Goal: Task Accomplishment & Management: Complete application form

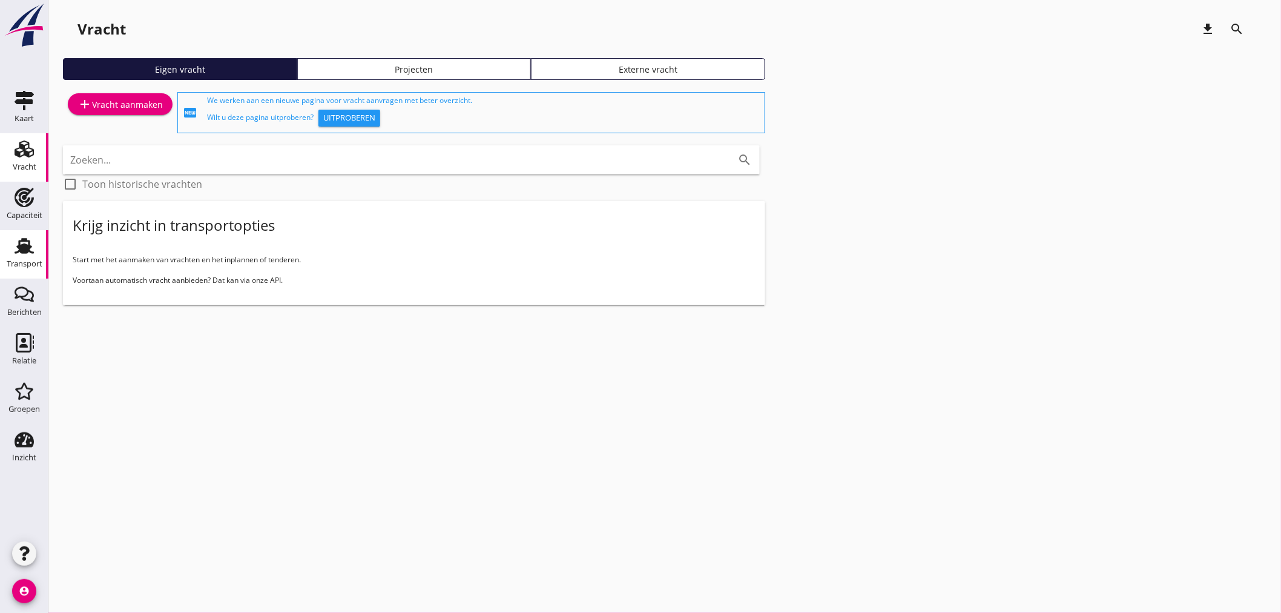
click at [32, 253] on icon "Transport" at bounding box center [24, 245] width 19 height 19
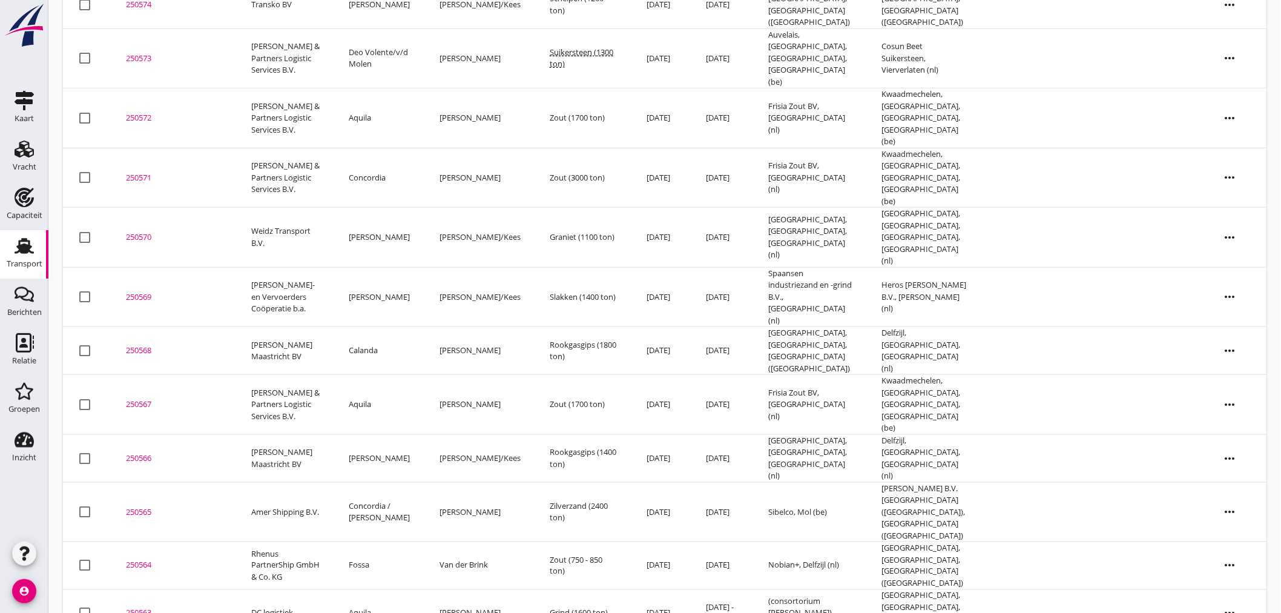
scroll to position [404, 0]
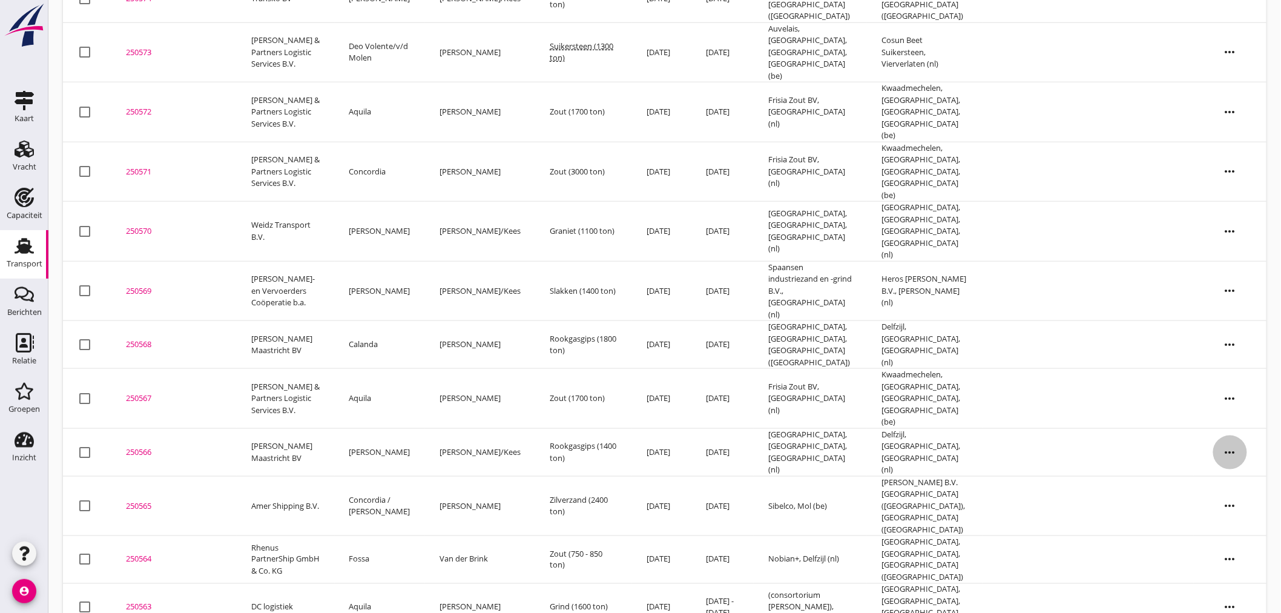
click at [849, 435] on icon "more_horiz" at bounding box center [1230, 452] width 34 height 34
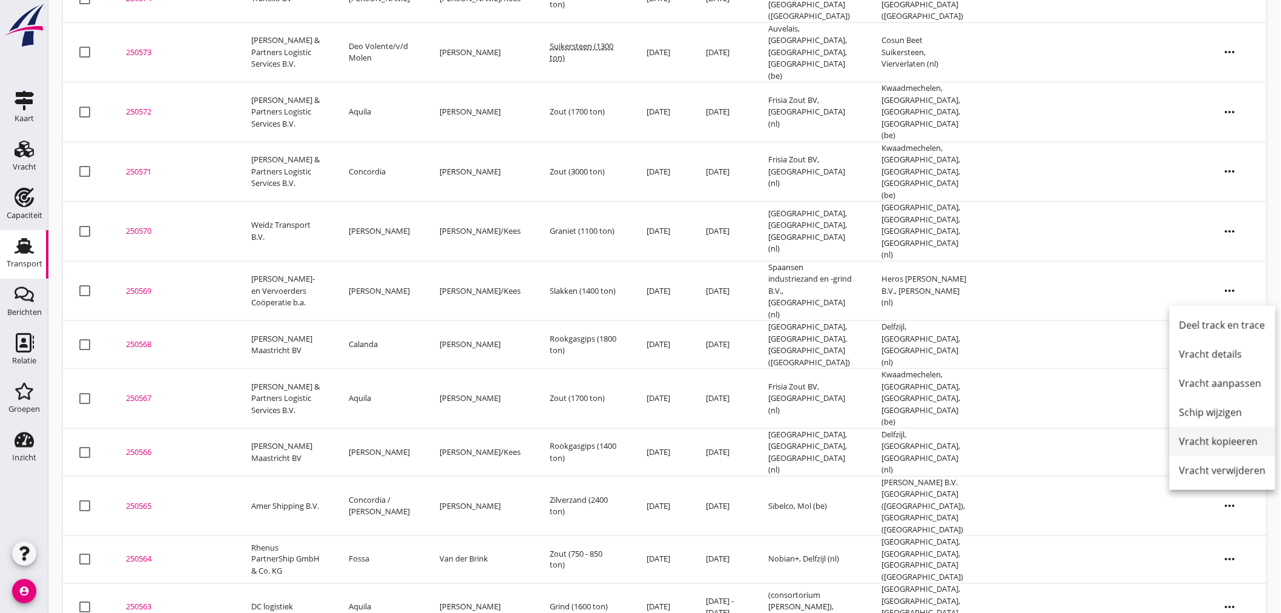
click at [849, 446] on div "Vracht kopieeren" at bounding box center [1223, 441] width 87 height 15
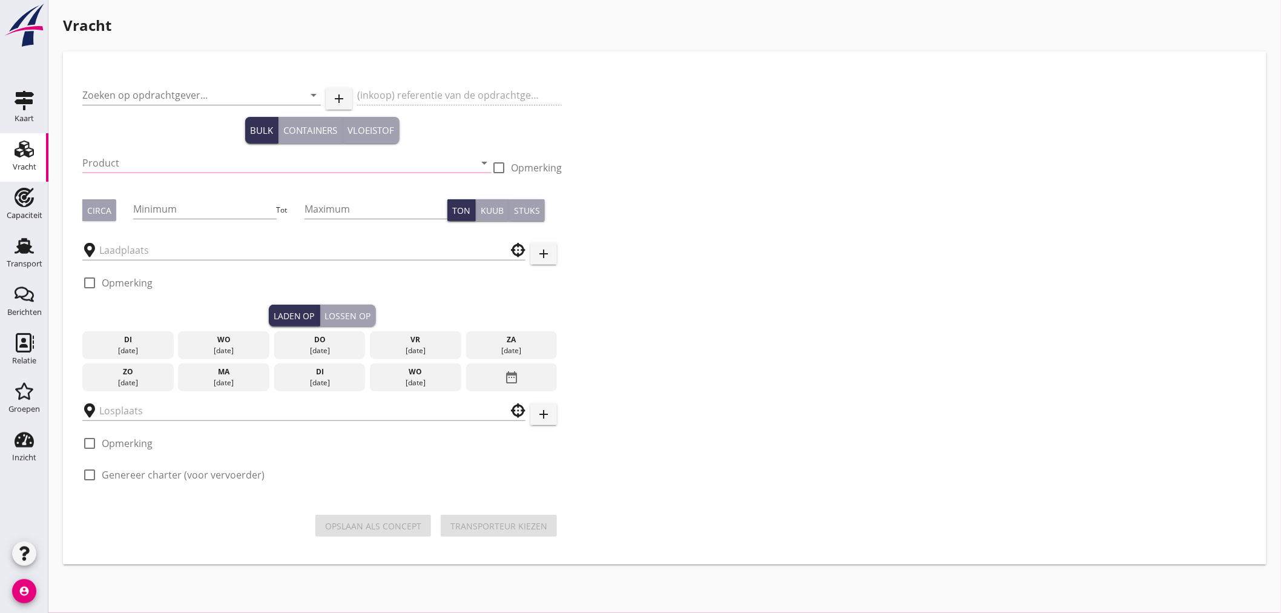
type input "[PERSON_NAME] Maastricht BV"
type input "ovv referentie 682740/35050"
type input "Rookgasgips (6503)"
type input "1400"
type input "[GEOGRAPHIC_DATA], [GEOGRAPHIC_DATA], [GEOGRAPHIC_DATA]"
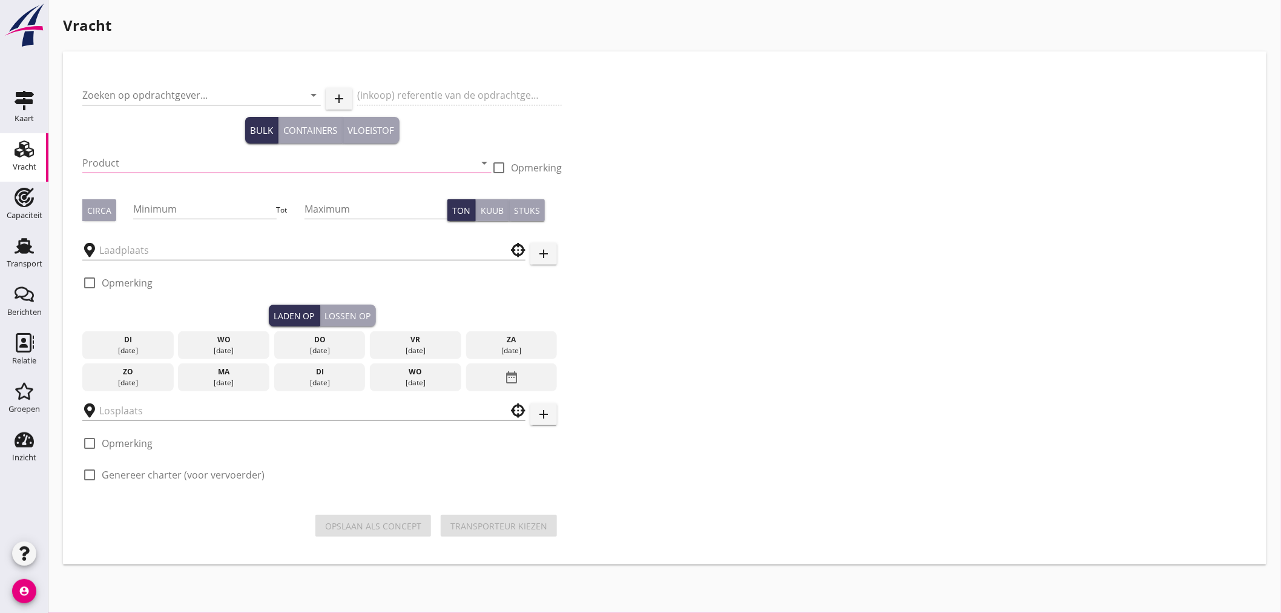
checkbox input "true"
type input "Delfzijl, [GEOGRAPHIC_DATA], [GEOGRAPHIC_DATA]"
checkbox input "true"
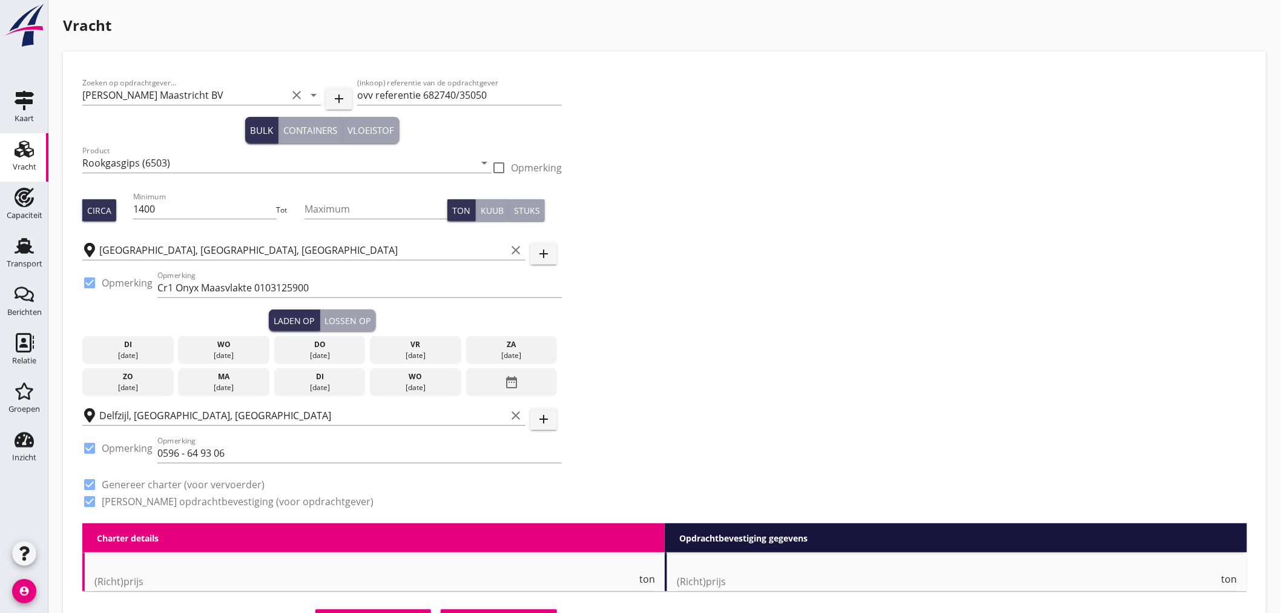
type input "7.5"
radio input "false"
checkbox input "true"
type input "24"
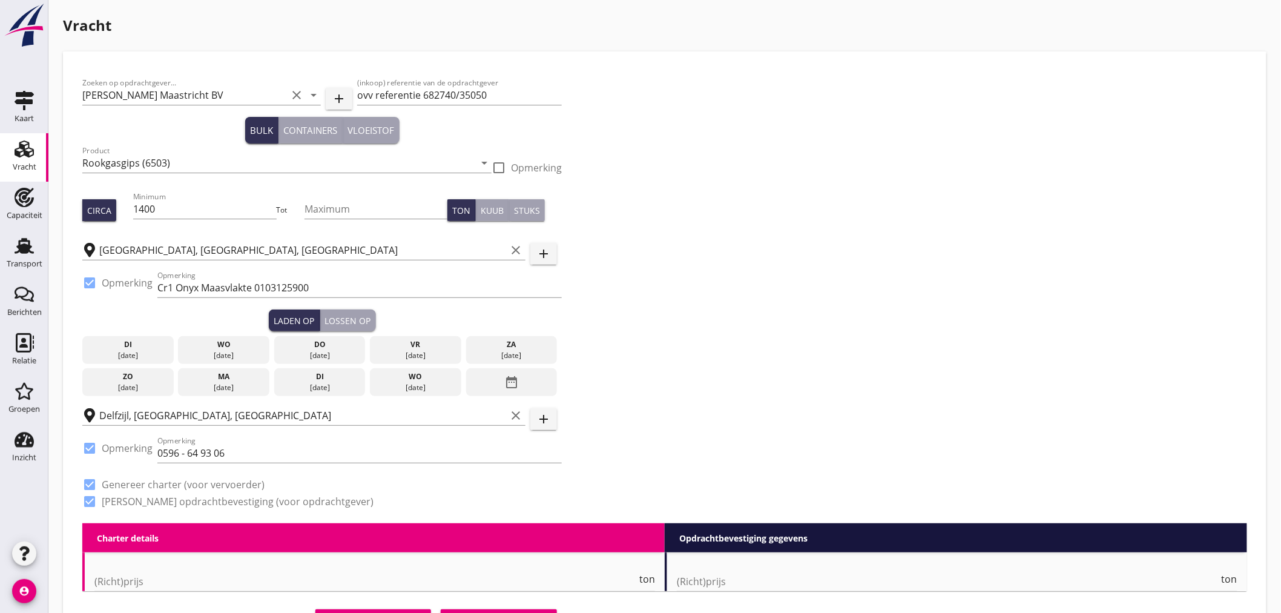
type input "24"
type input "5"
type input "14"
type input "7.75"
radio input "false"
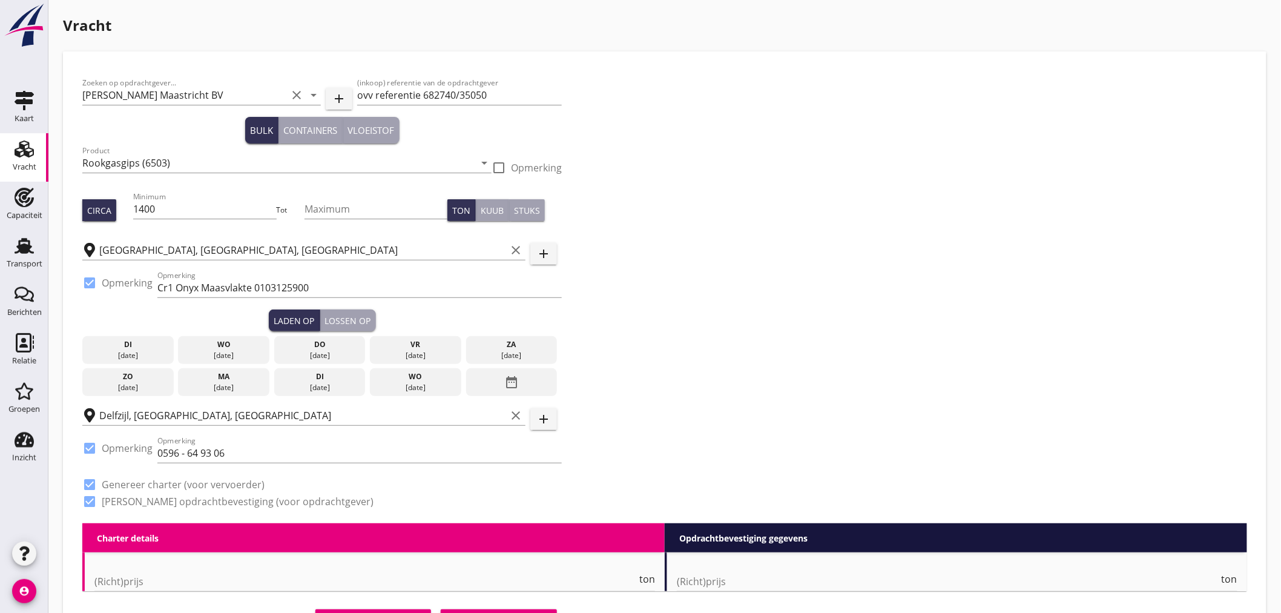
radio input "false"
checkbox input "true"
type input "1"
type input "14"
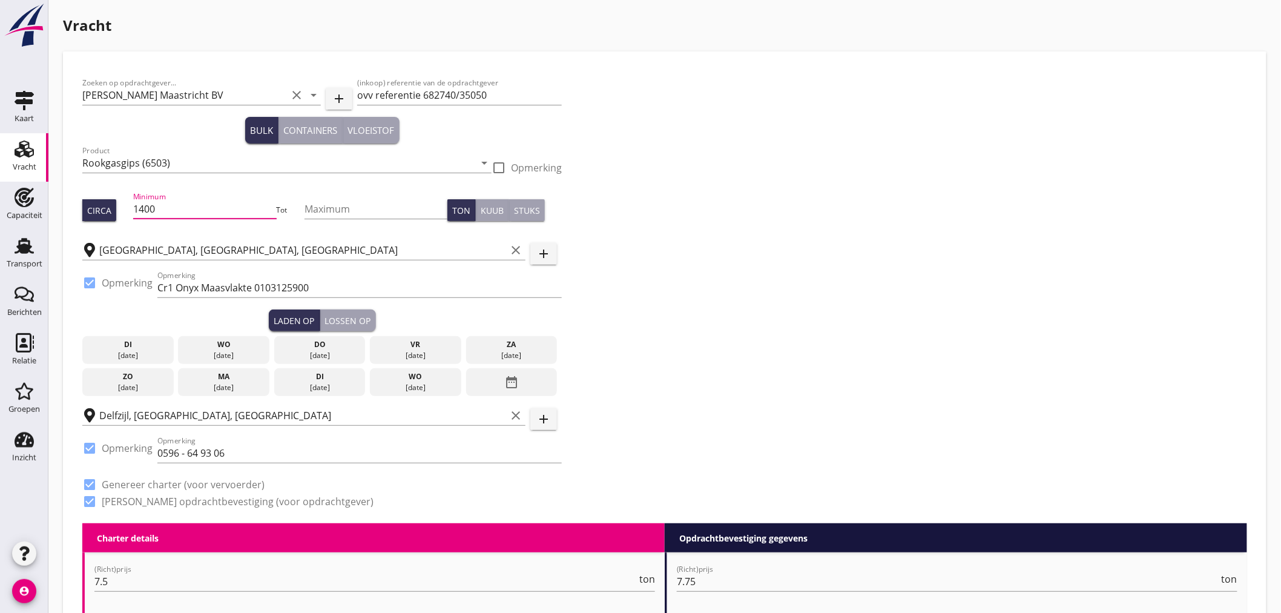
drag, startPoint x: 168, startPoint y: 210, endPoint x: 68, endPoint y: 213, distance: 99.9
type input "1850"
click at [800, 295] on div "Zoeken op opdrachtgever... [PERSON_NAME] Maastricht BV clear arrow_drop_down ad…" at bounding box center [665, 297] width 1175 height 452
click at [435, 357] on div "[DATE]" at bounding box center [415, 355] width 85 height 11
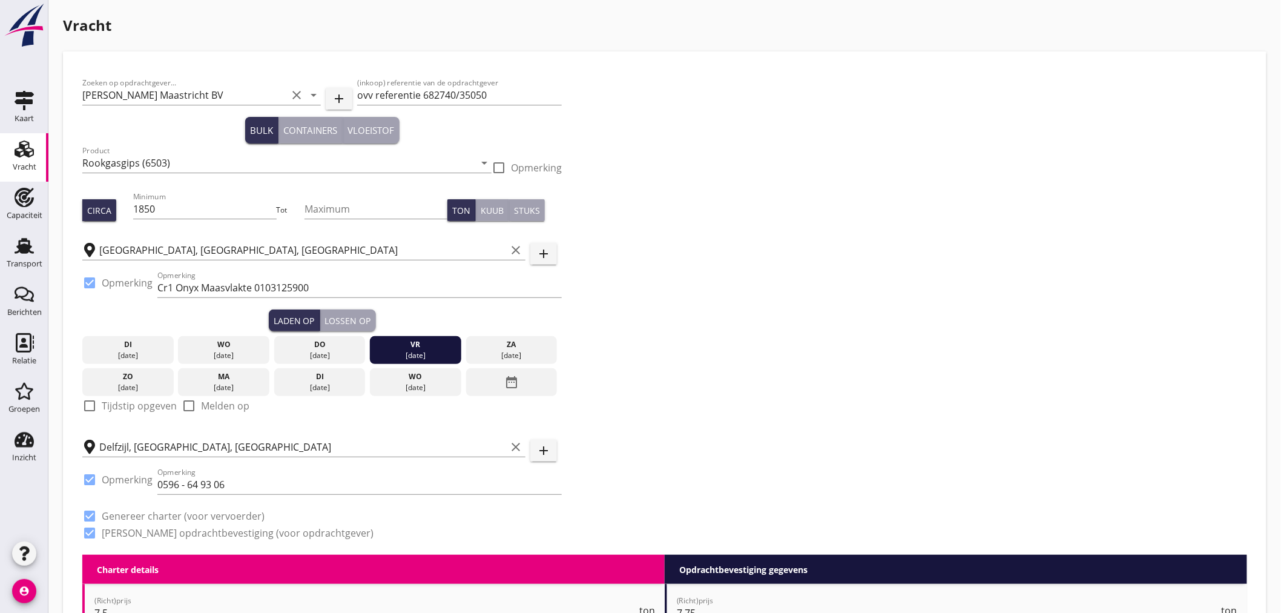
click at [87, 403] on div at bounding box center [89, 405] width 21 height 21
checkbox input "true"
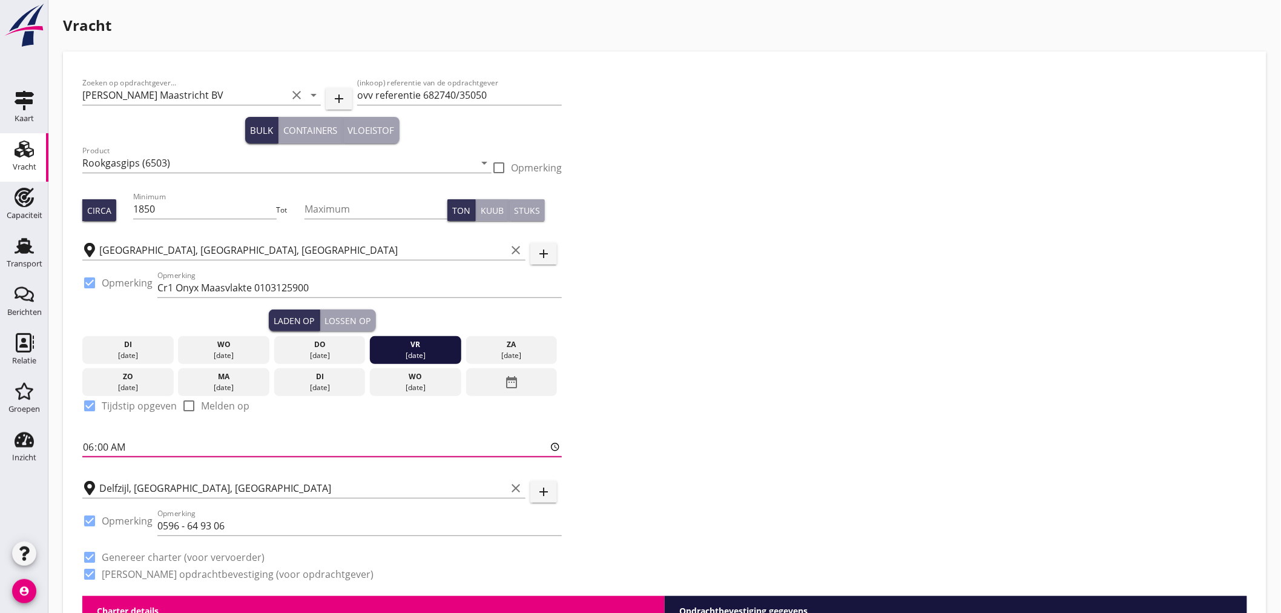
click at [104, 446] on input "06:00" at bounding box center [322, 446] width 480 height 19
type input "06:01"
click at [350, 324] on div "Lossen op" at bounding box center [348, 320] width 46 height 13
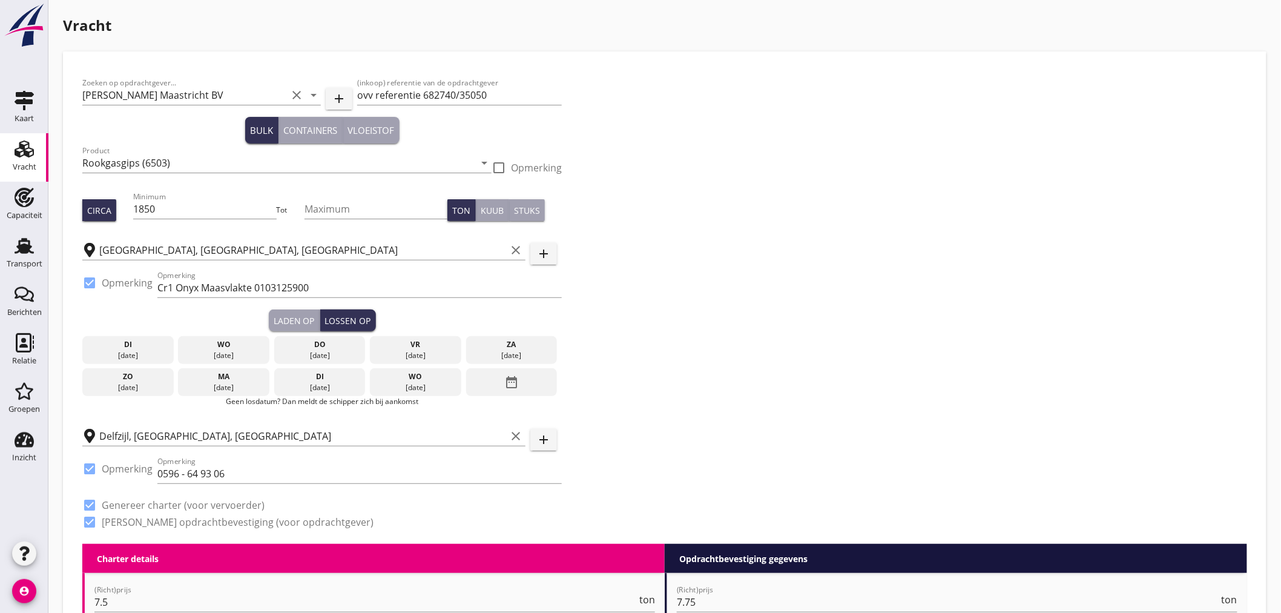
click at [410, 391] on div "[DATE]" at bounding box center [415, 387] width 85 height 11
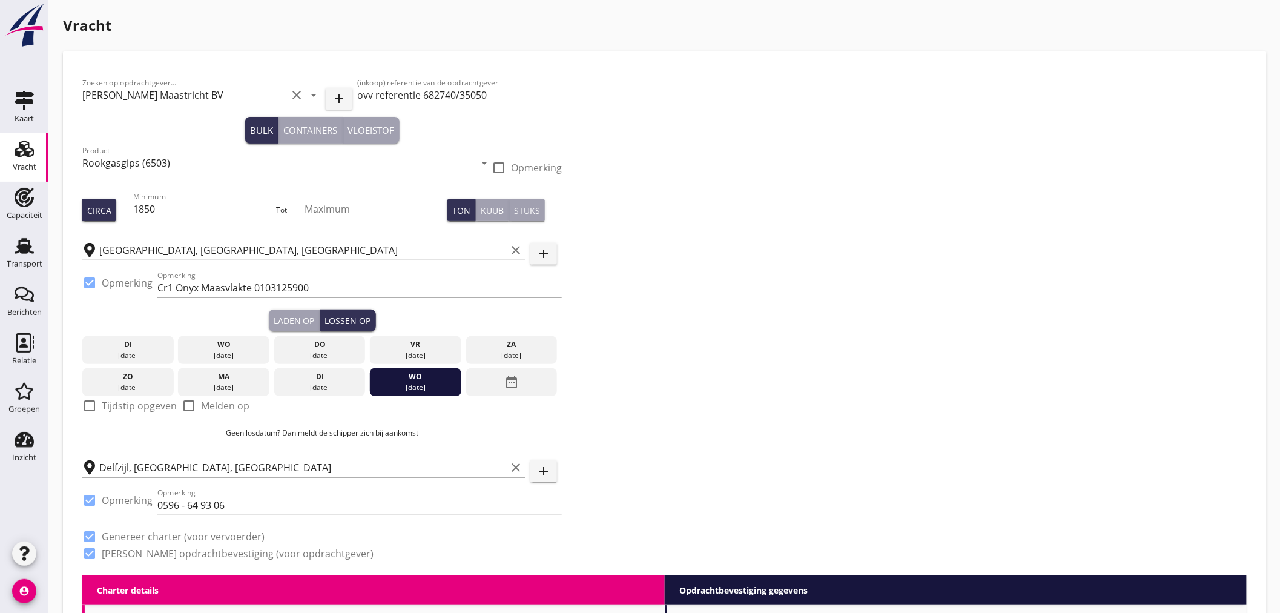
click at [99, 409] on div at bounding box center [89, 405] width 21 height 21
checkbox input "true"
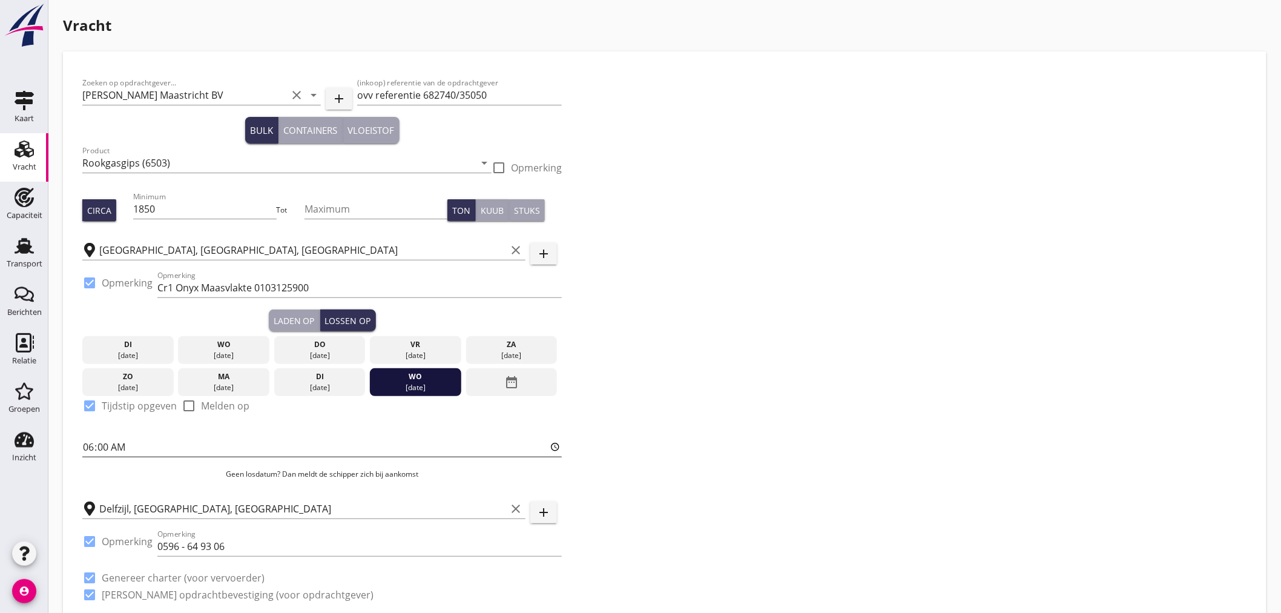
click at [105, 449] on input "06:00" at bounding box center [322, 446] width 480 height 19
type input "06:01"
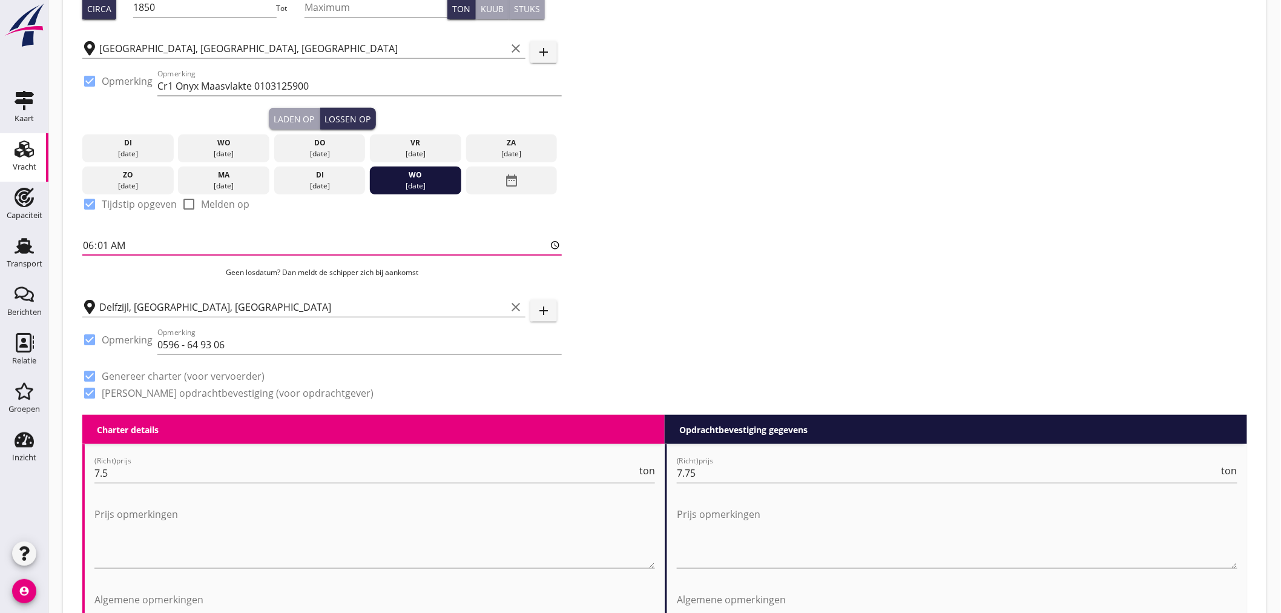
scroll to position [269, 0]
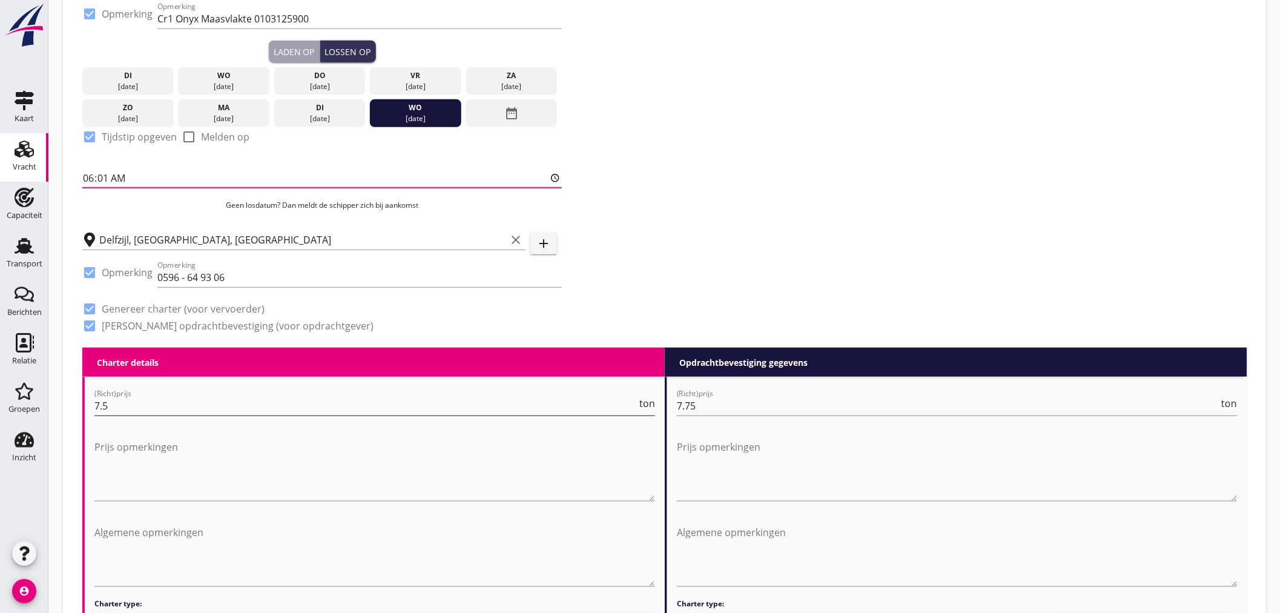
click at [224, 408] on input "7.5" at bounding box center [365, 405] width 543 height 19
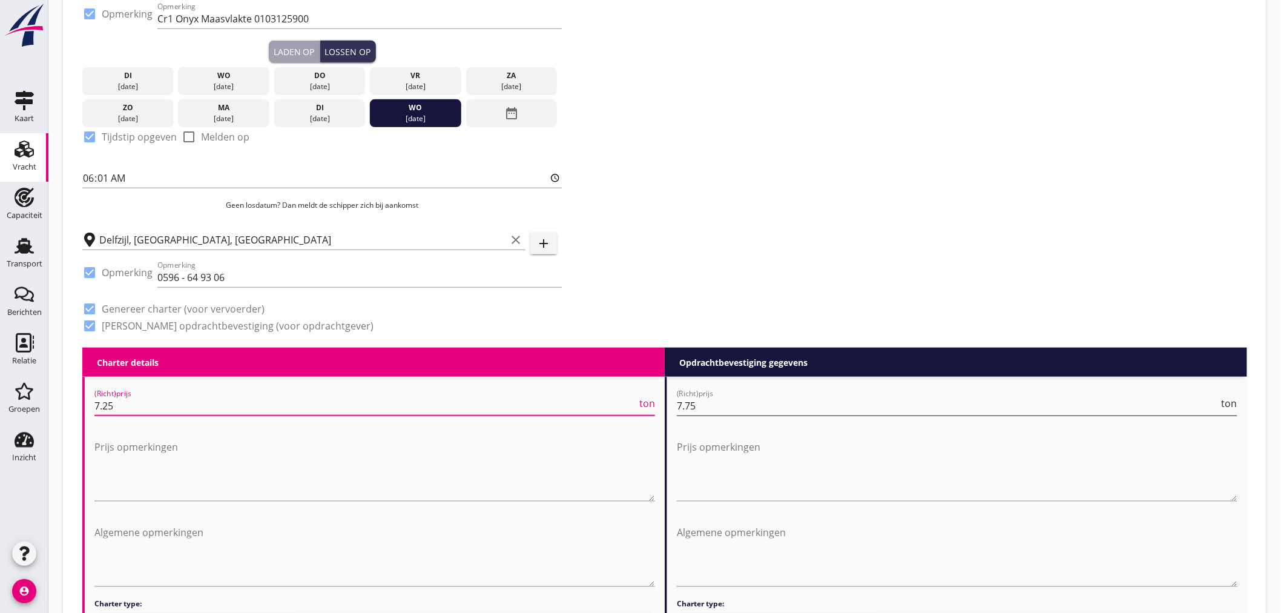
type input "7.25"
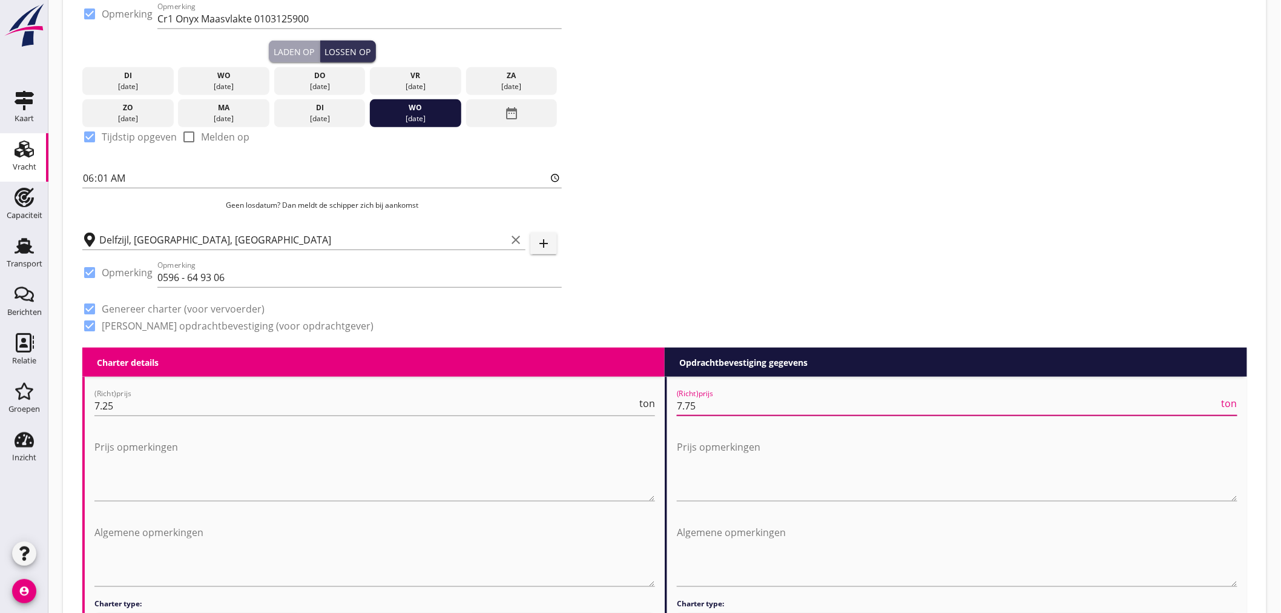
click at [733, 406] on input "7.75" at bounding box center [948, 405] width 543 height 19
type input "7.50"
click at [849, 271] on div "Zoeken op opdrachtgever... [PERSON_NAME] Maastricht BV clear arrow_drop_down ad…" at bounding box center [665, 75] width 1175 height 546
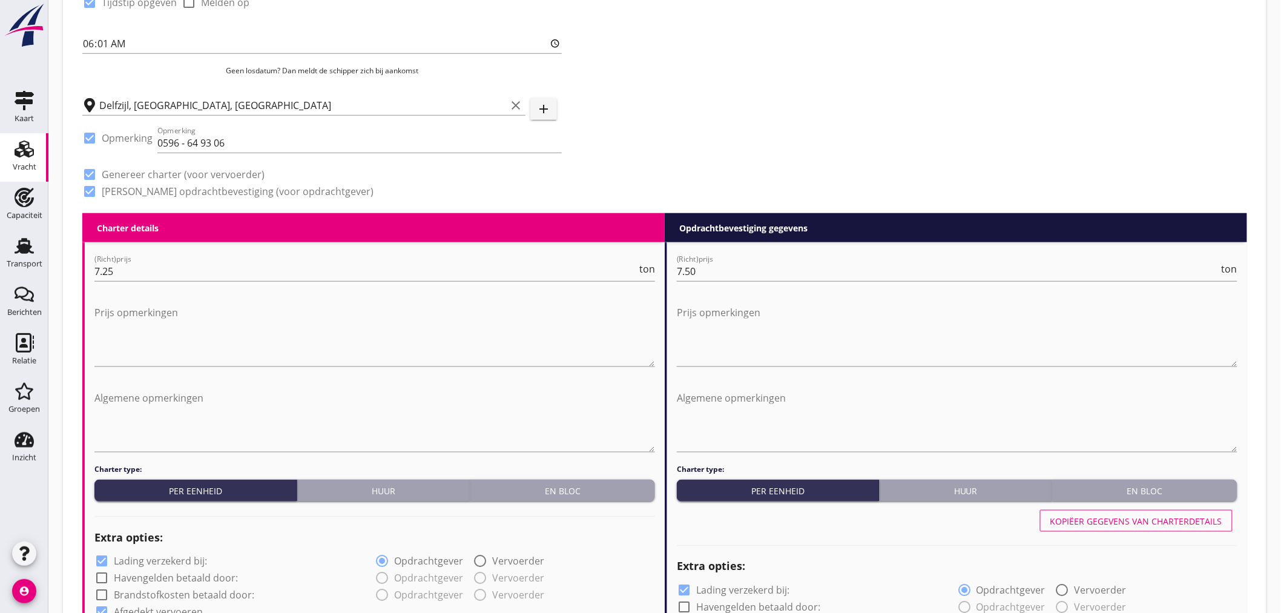
scroll to position [606, 0]
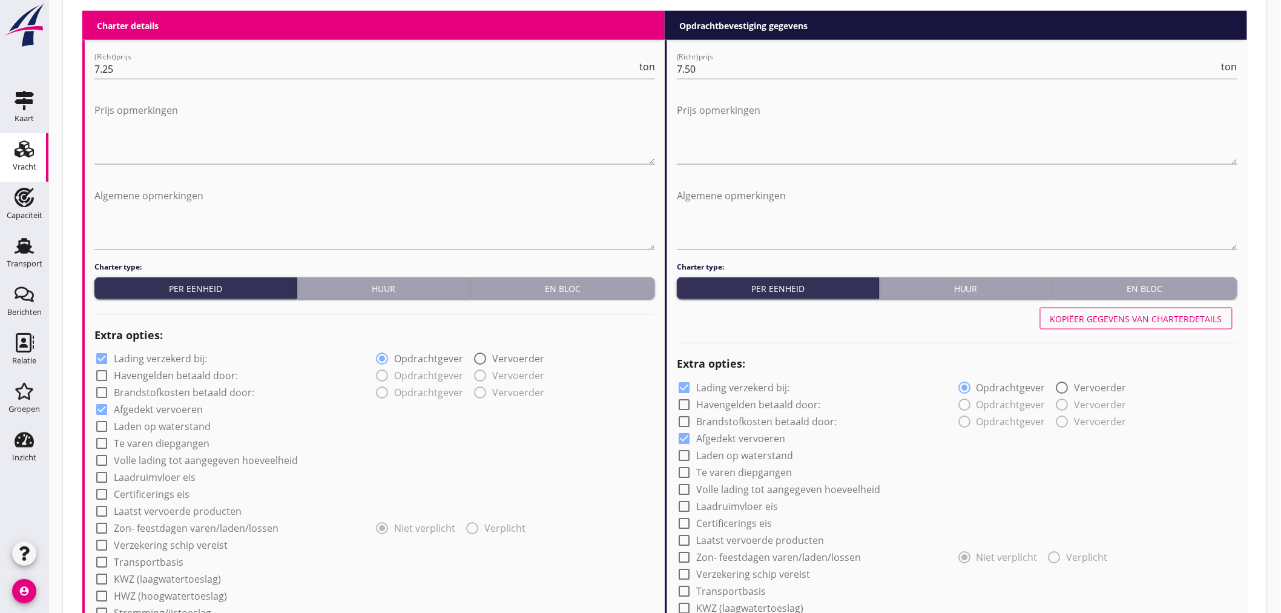
click at [97, 361] on div at bounding box center [101, 359] width 21 height 21
checkbox input "false"
click at [681, 386] on div at bounding box center [684, 388] width 21 height 21
checkbox input "false"
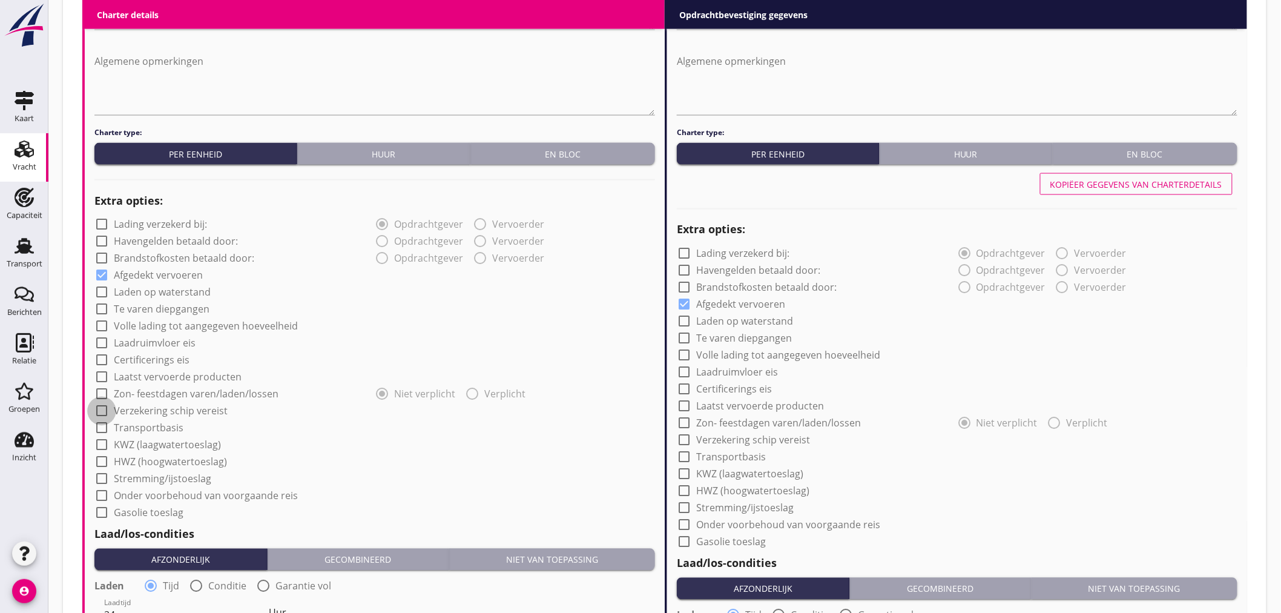
click at [104, 408] on div at bounding box center [101, 411] width 21 height 21
checkbox input "true"
click at [684, 440] on div at bounding box center [684, 440] width 21 height 21
checkbox input "true"
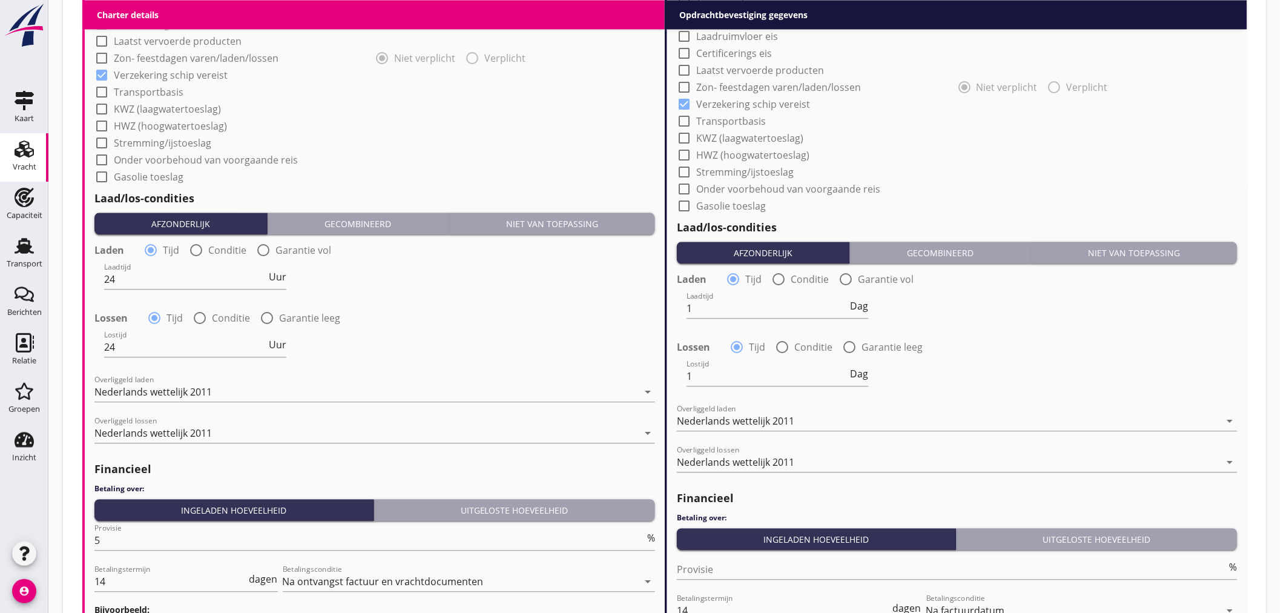
scroll to position [1237, 0]
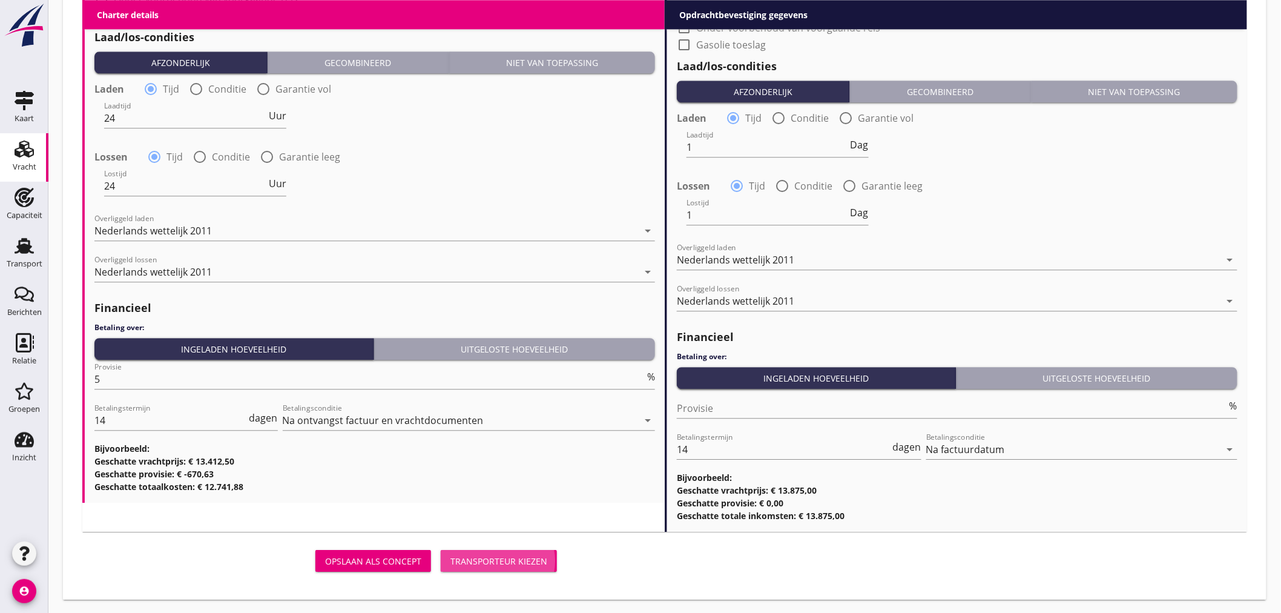
click at [485, 563] on div "Transporteur kiezen" at bounding box center [498, 561] width 97 height 13
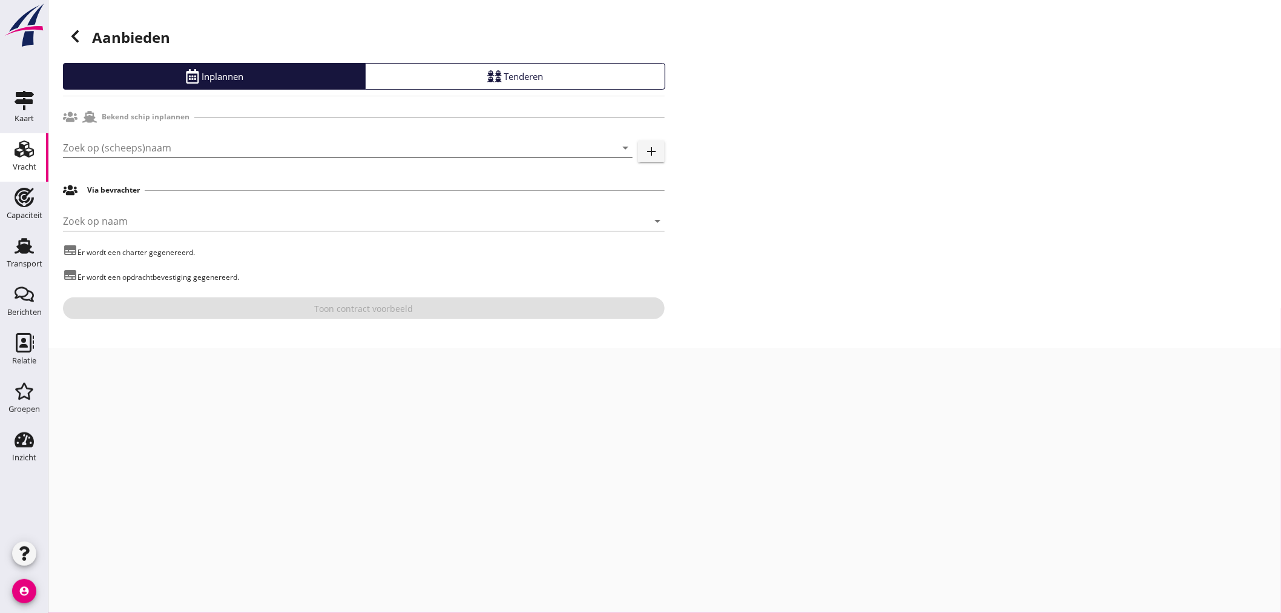
click at [337, 153] on input "Zoek op (scheeps)naam" at bounding box center [331, 147] width 536 height 19
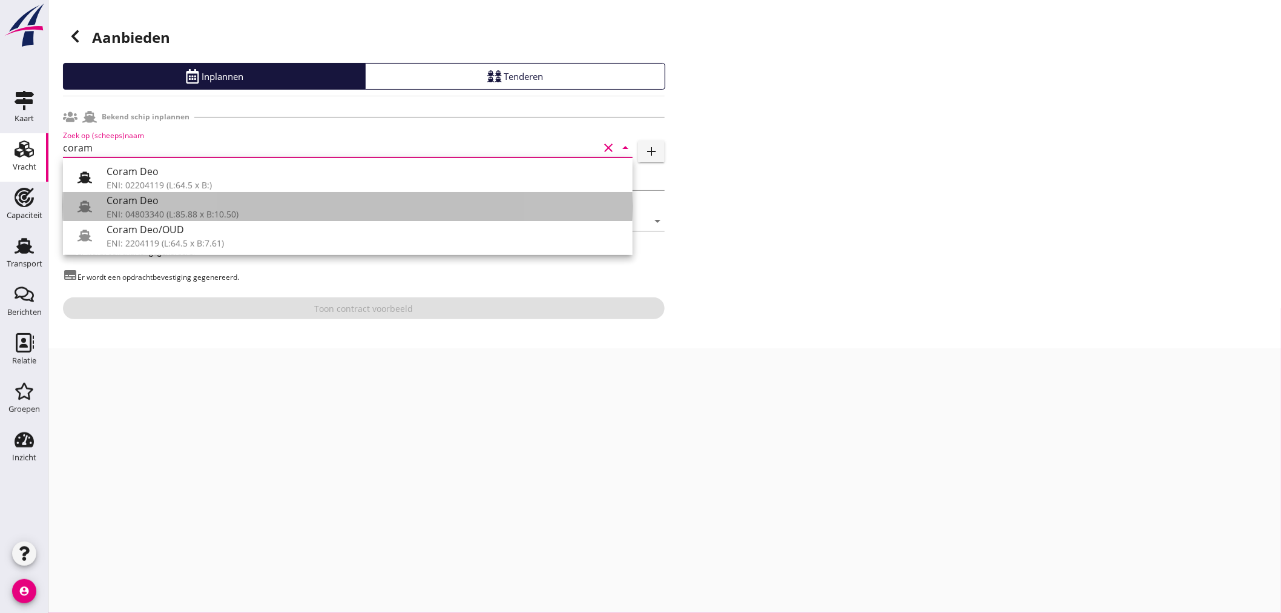
click at [271, 210] on div "ENI: 04803340 (L:85.88 x B:10.50)" at bounding box center [365, 214] width 516 height 13
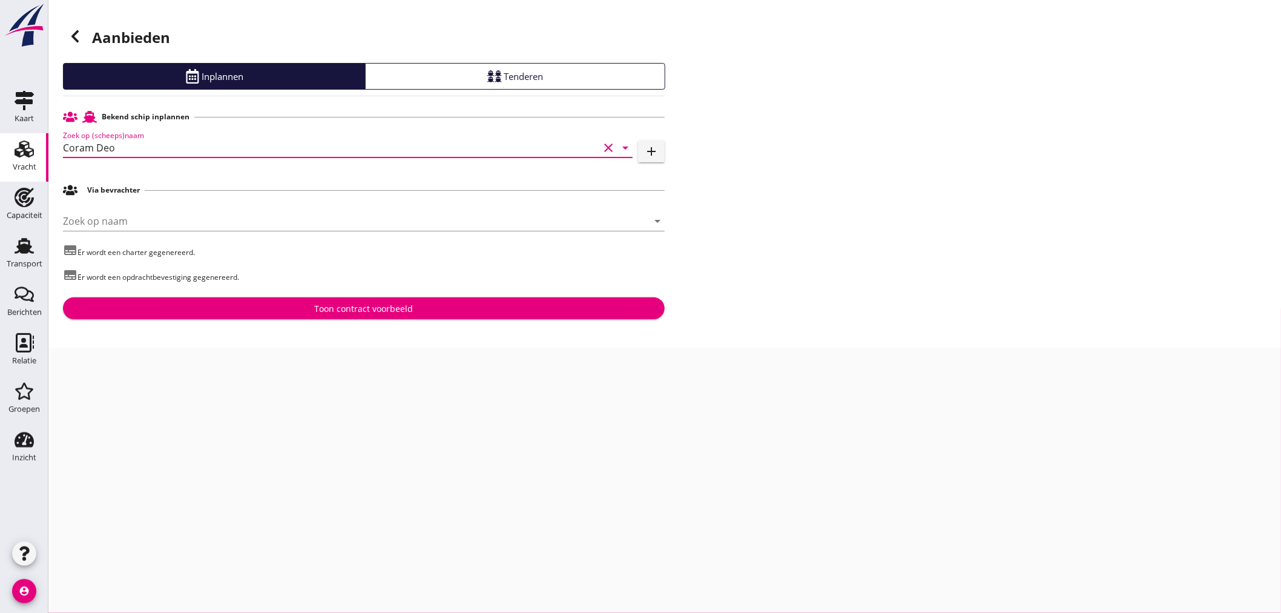
type input "Coram Deo"
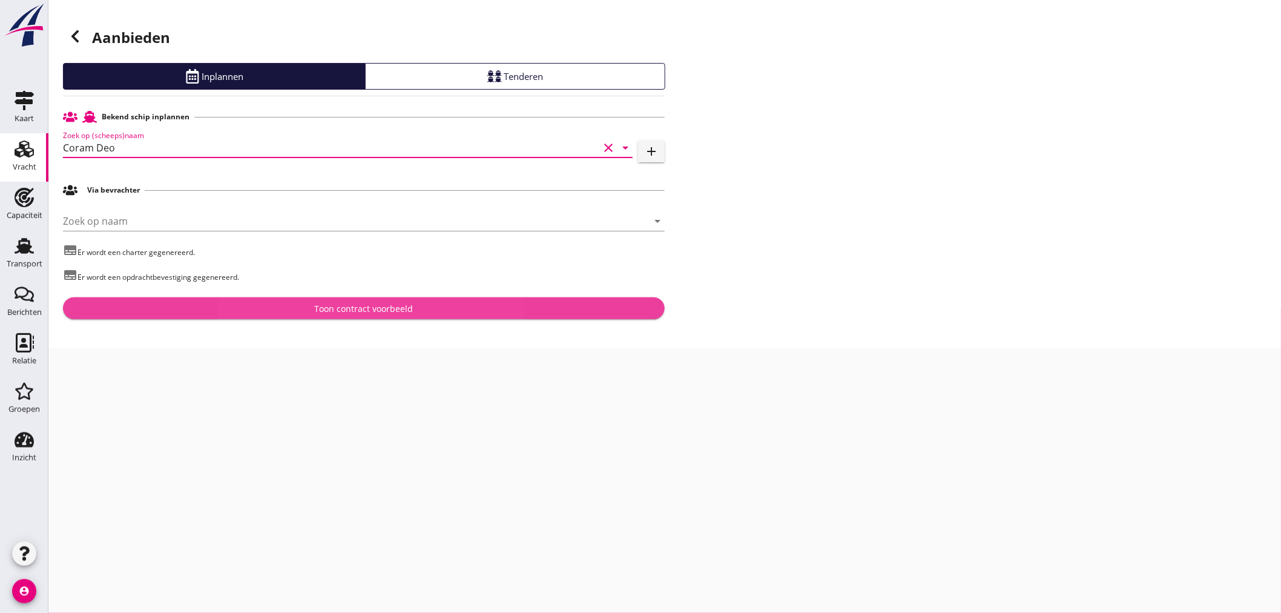
click at [285, 301] on button "Toon contract voorbeeld" at bounding box center [364, 308] width 602 height 22
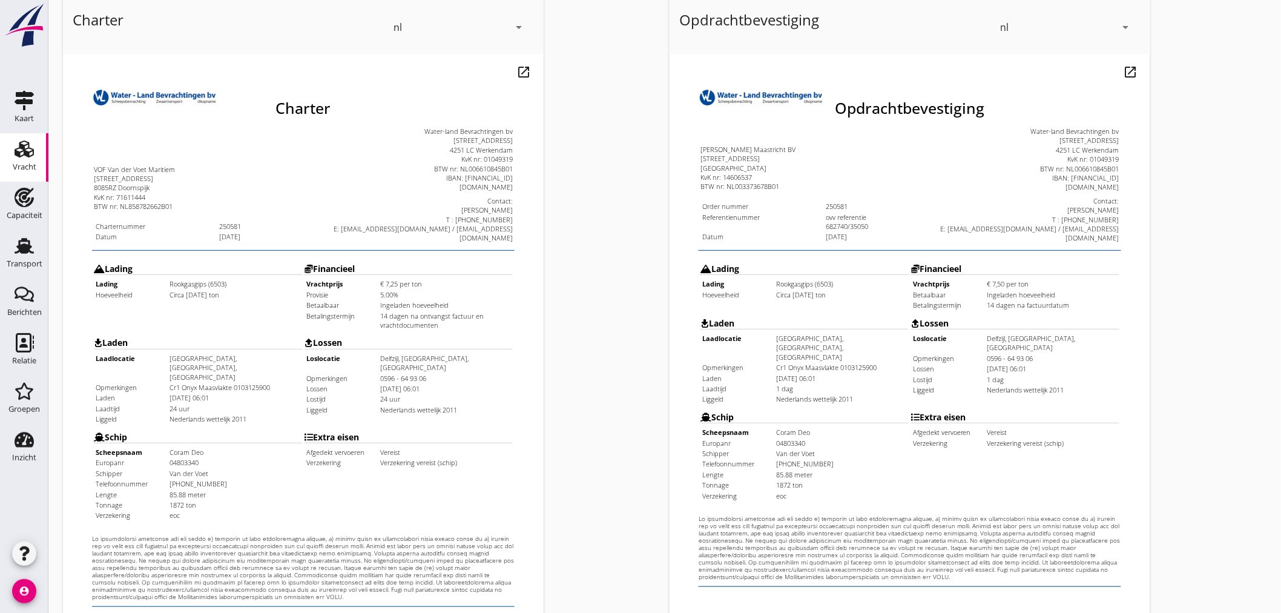
scroll to position [283, 0]
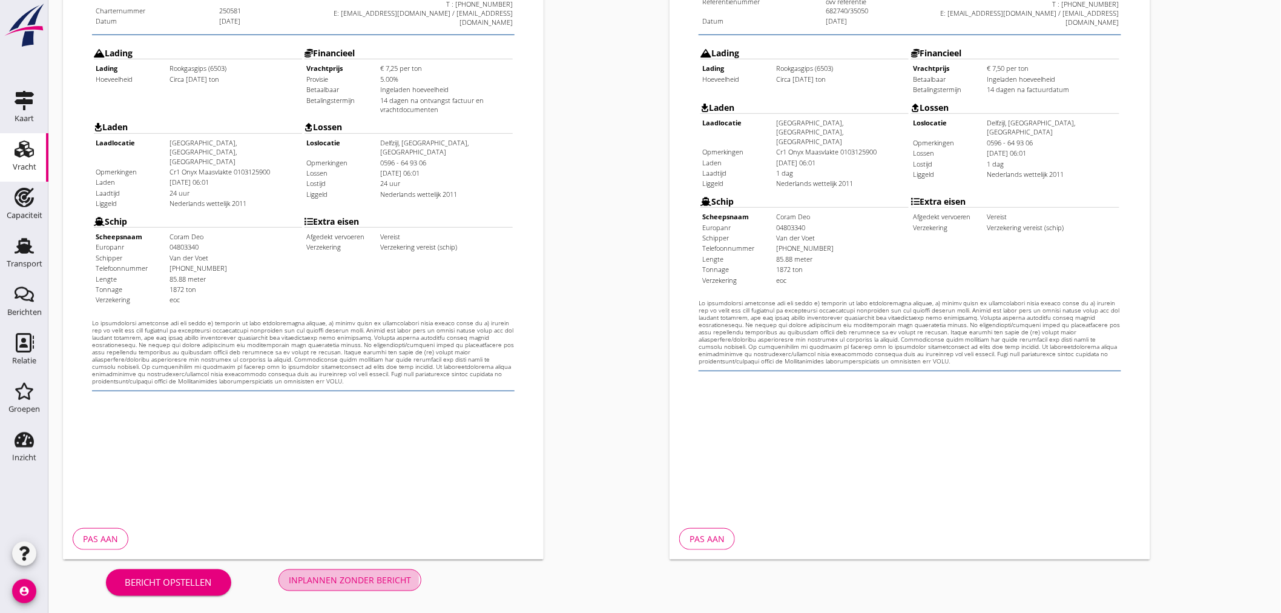
click at [343, 584] on div "Inplannen zonder bericht" at bounding box center [350, 579] width 122 height 13
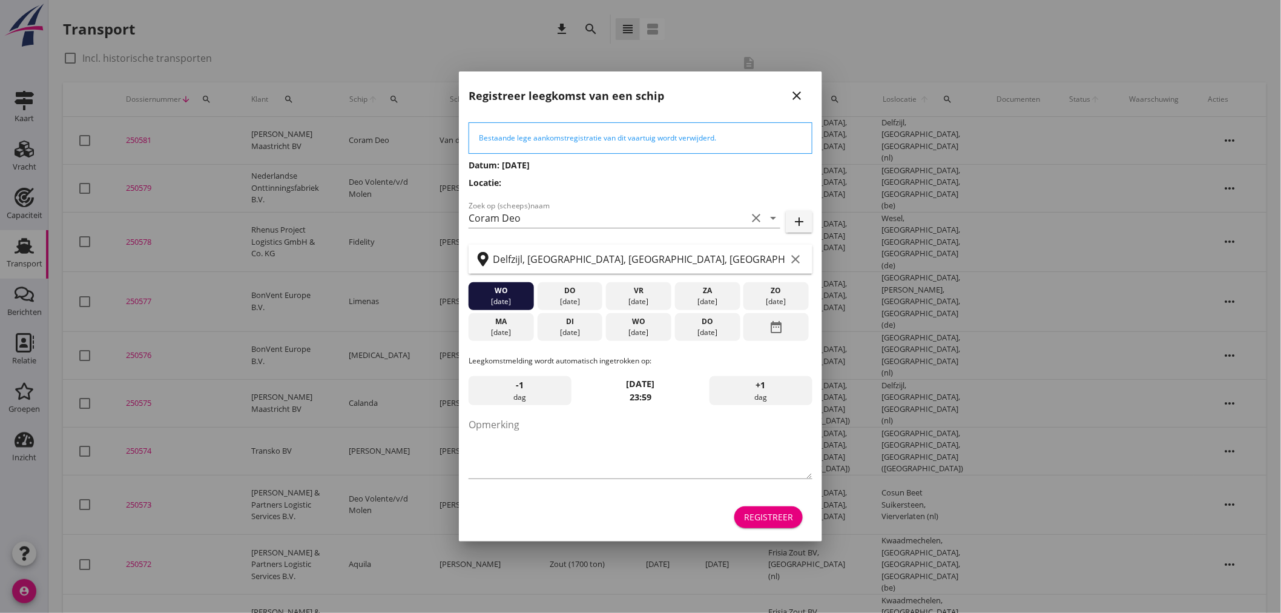
click at [791, 513] on div "Registreer" at bounding box center [768, 516] width 49 height 13
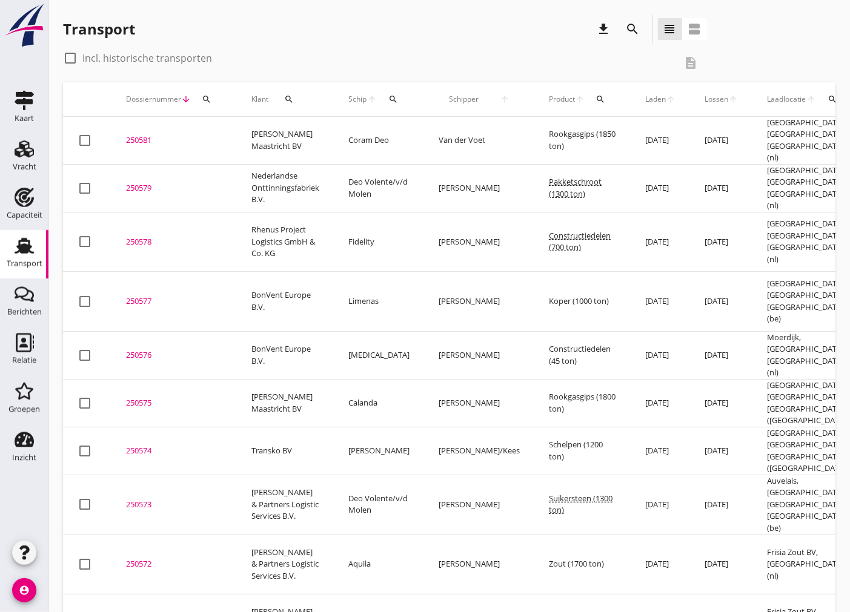
click at [146, 137] on div "250581" at bounding box center [174, 140] width 96 height 12
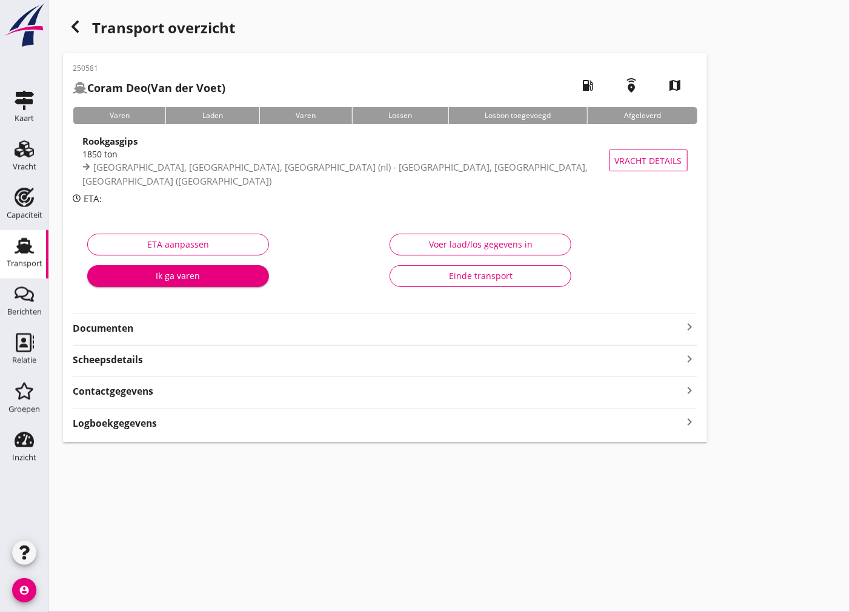
click at [624, 331] on strong "Documenten" at bounding box center [378, 329] width 610 height 14
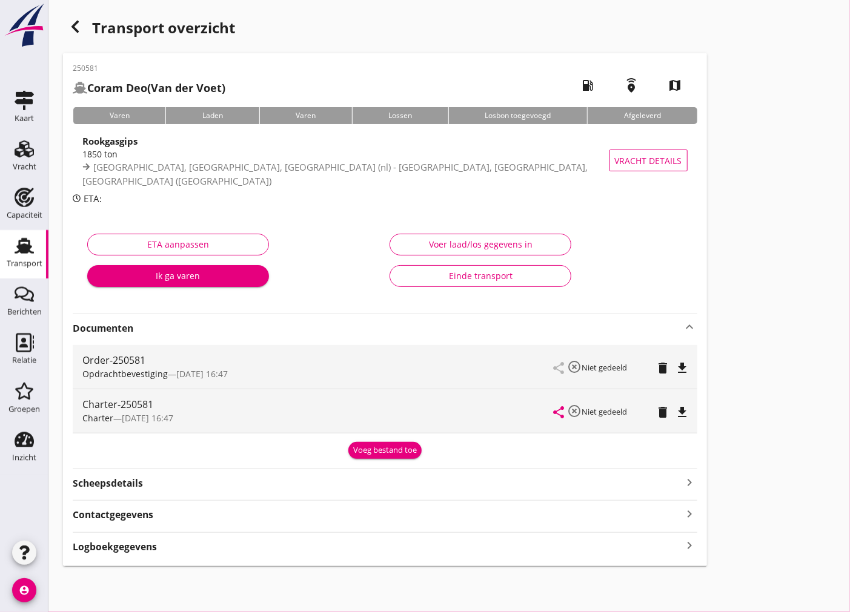
click at [681, 366] on icon "file_download" at bounding box center [682, 368] width 15 height 15
click at [679, 408] on icon "file_download" at bounding box center [682, 412] width 15 height 15
